Goal: Navigation & Orientation: Find specific page/section

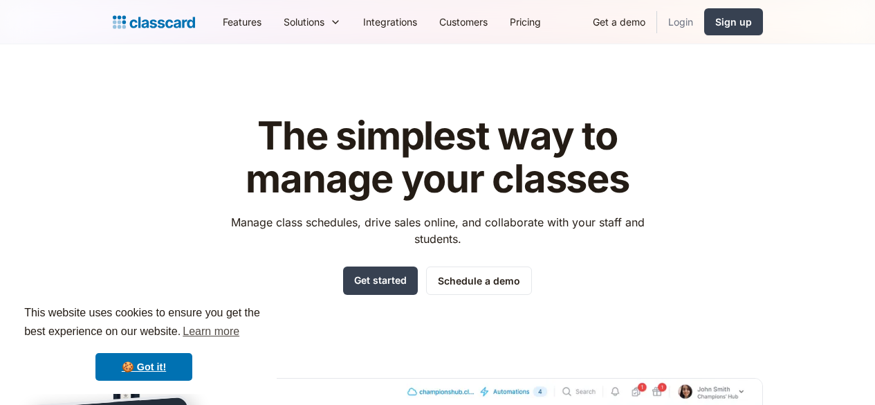
click at [704, 24] on link "Login" at bounding box center [680, 21] width 47 height 31
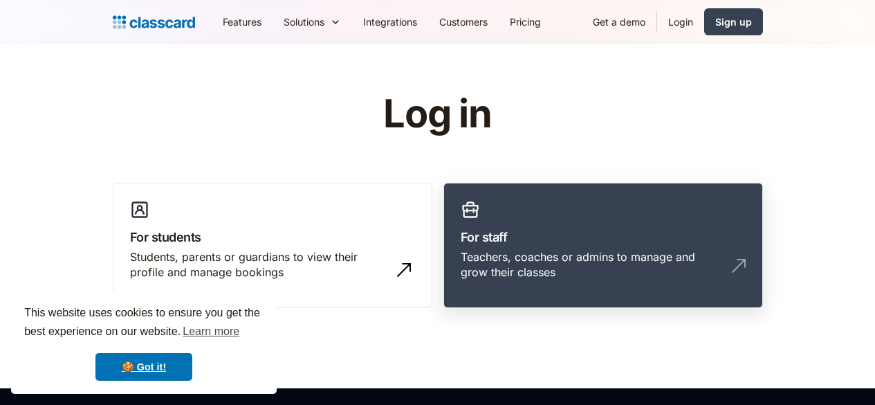
click at [485, 232] on h3 "For staff" at bounding box center [603, 237] width 285 height 19
